Goal: Find specific page/section: Find specific page/section

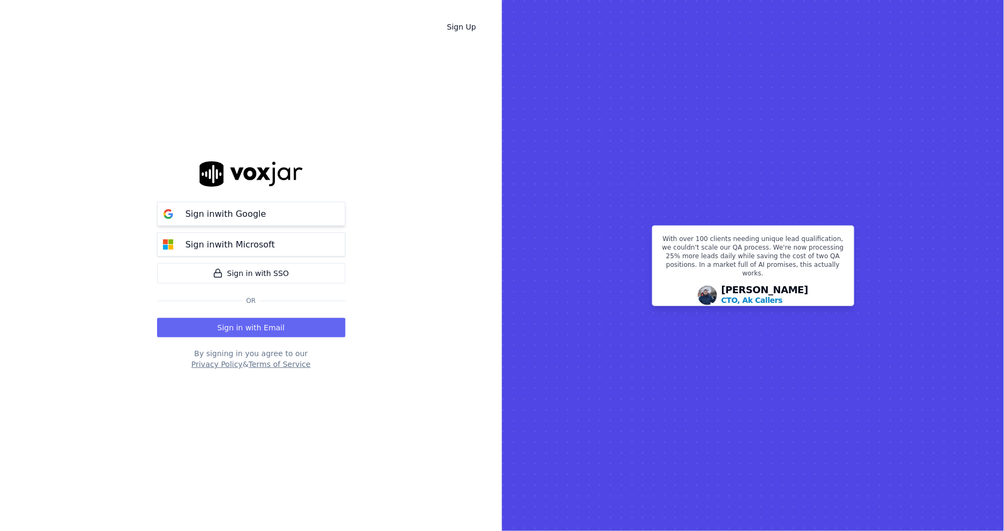
click at [210, 208] on p "Sign in with Google" at bounding box center [226, 214] width 81 height 13
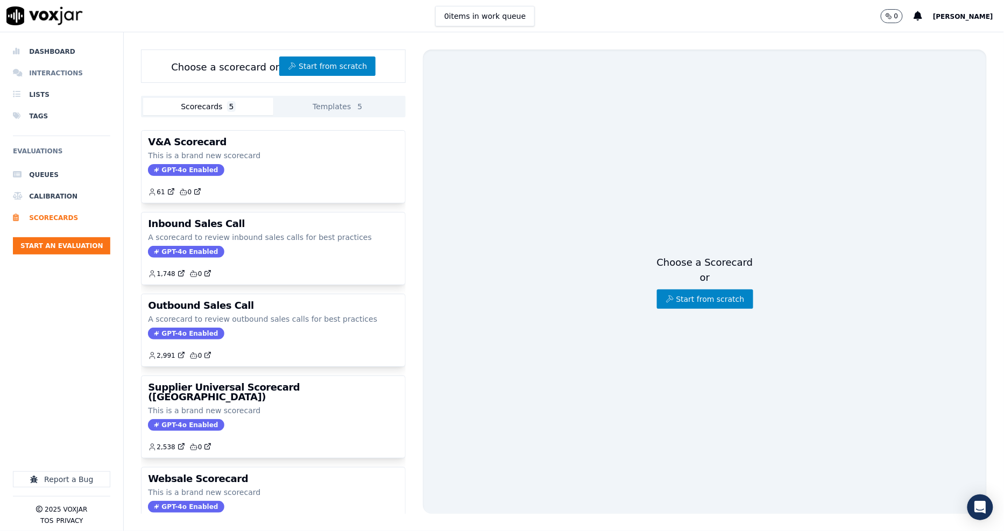
click at [39, 68] on li "Interactions" at bounding box center [61, 73] width 97 height 22
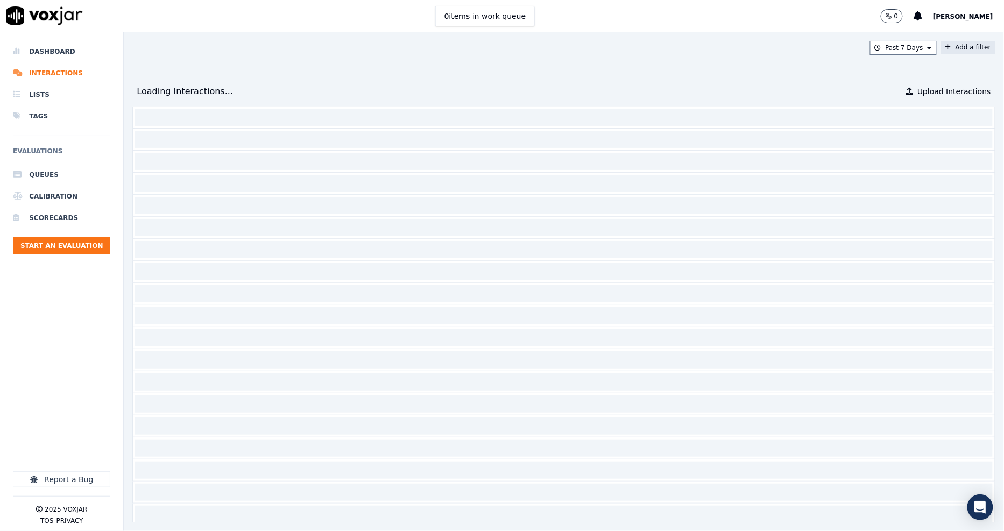
click at [941, 50] on button "Add a filter" at bounding box center [968, 47] width 54 height 13
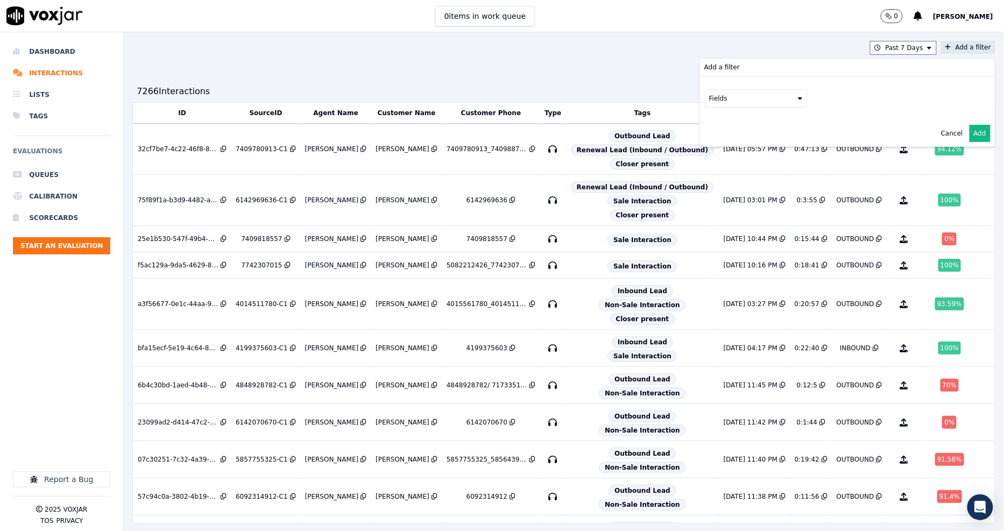
click at [743, 101] on button "Fields" at bounding box center [755, 98] width 103 height 18
click at [722, 203] on div "customers" at bounding box center [739, 207] width 34 height 9
click at [761, 104] on button "customers" at bounding box center [755, 98] width 103 height 18
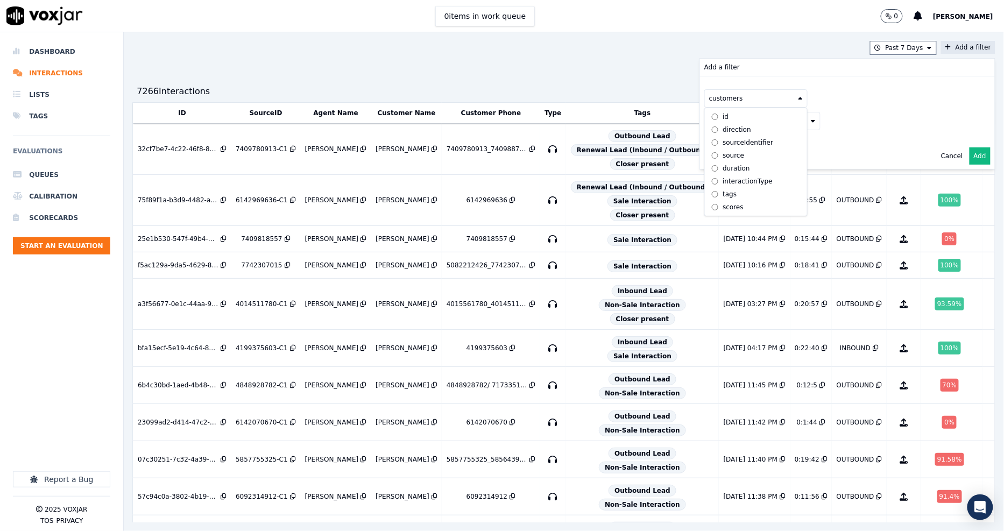
click at [755, 107] on button "customers" at bounding box center [755, 98] width 103 height 18
click at [770, 124] on button "Fields" at bounding box center [768, 121] width 103 height 18
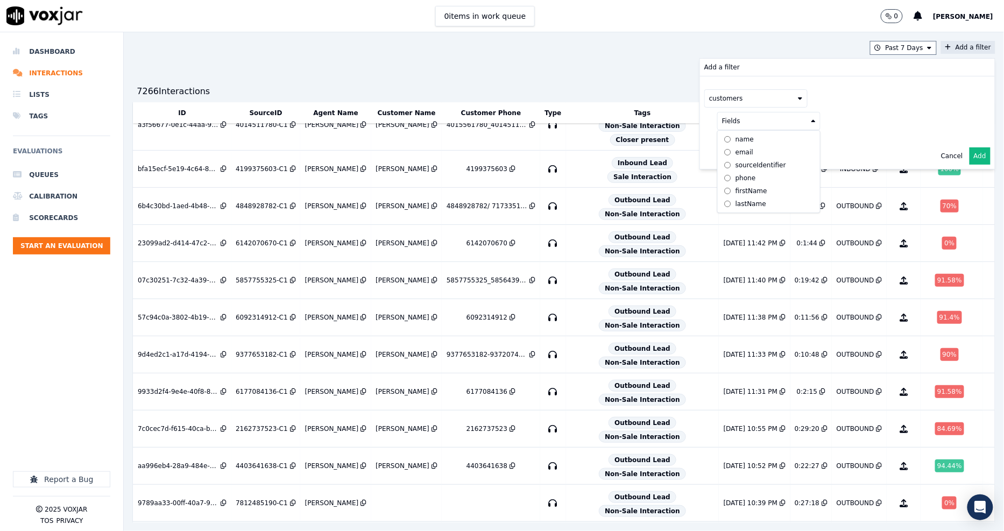
click at [735, 179] on div "phone" at bounding box center [745, 178] width 20 height 9
click at [825, 120] on button at bounding box center [902, 120] width 155 height 16
click at [833, 140] on input "text" at bounding box center [901, 142] width 145 height 18
paste input "9739301815"
type input "9739301815"
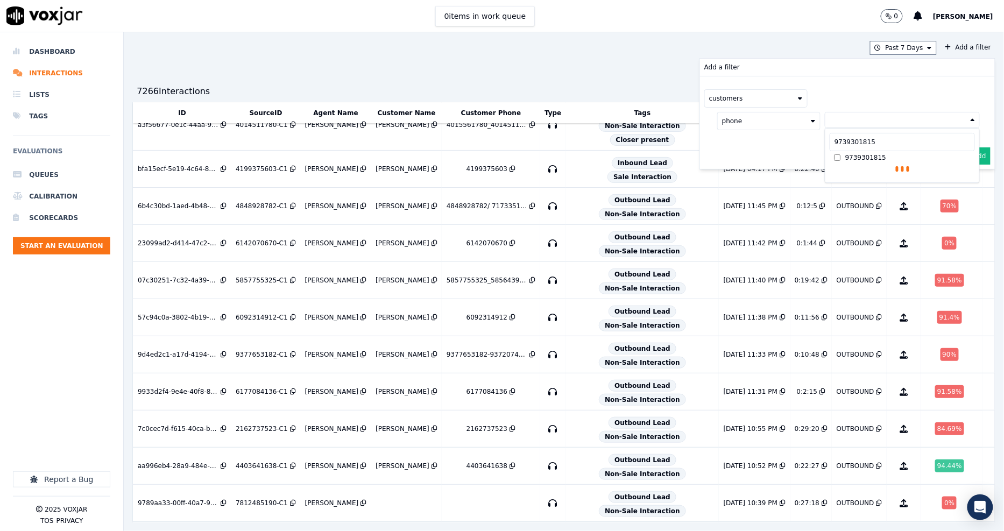
click at [845, 158] on div "9739301815" at bounding box center [865, 157] width 41 height 9
click at [776, 158] on div "customers phone 9739301815 9739301815 9739301815 AND" at bounding box center [847, 122] width 295 height 93
click at [964, 181] on div "Cancel Add" at bounding box center [847, 182] width 295 height 26
click at [969, 181] on button "Add" at bounding box center [979, 181] width 21 height 17
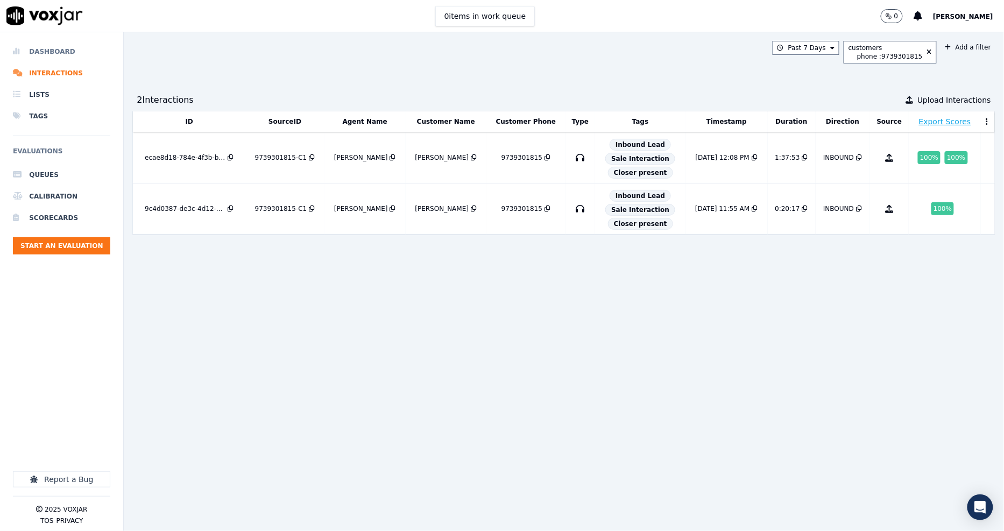
click at [51, 56] on li "Dashboard" at bounding box center [61, 52] width 97 height 22
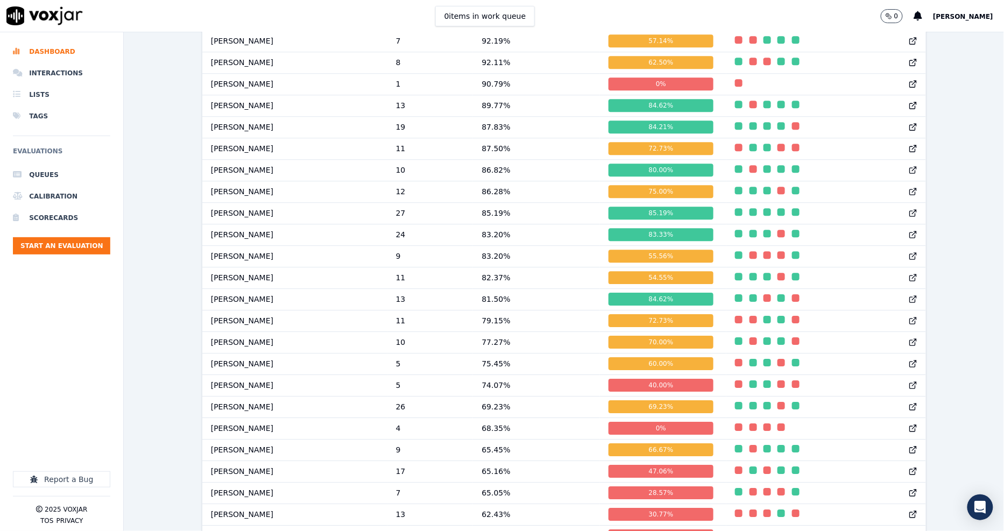
scroll to position [1133, 0]
